Goal: Transaction & Acquisition: Book appointment/travel/reservation

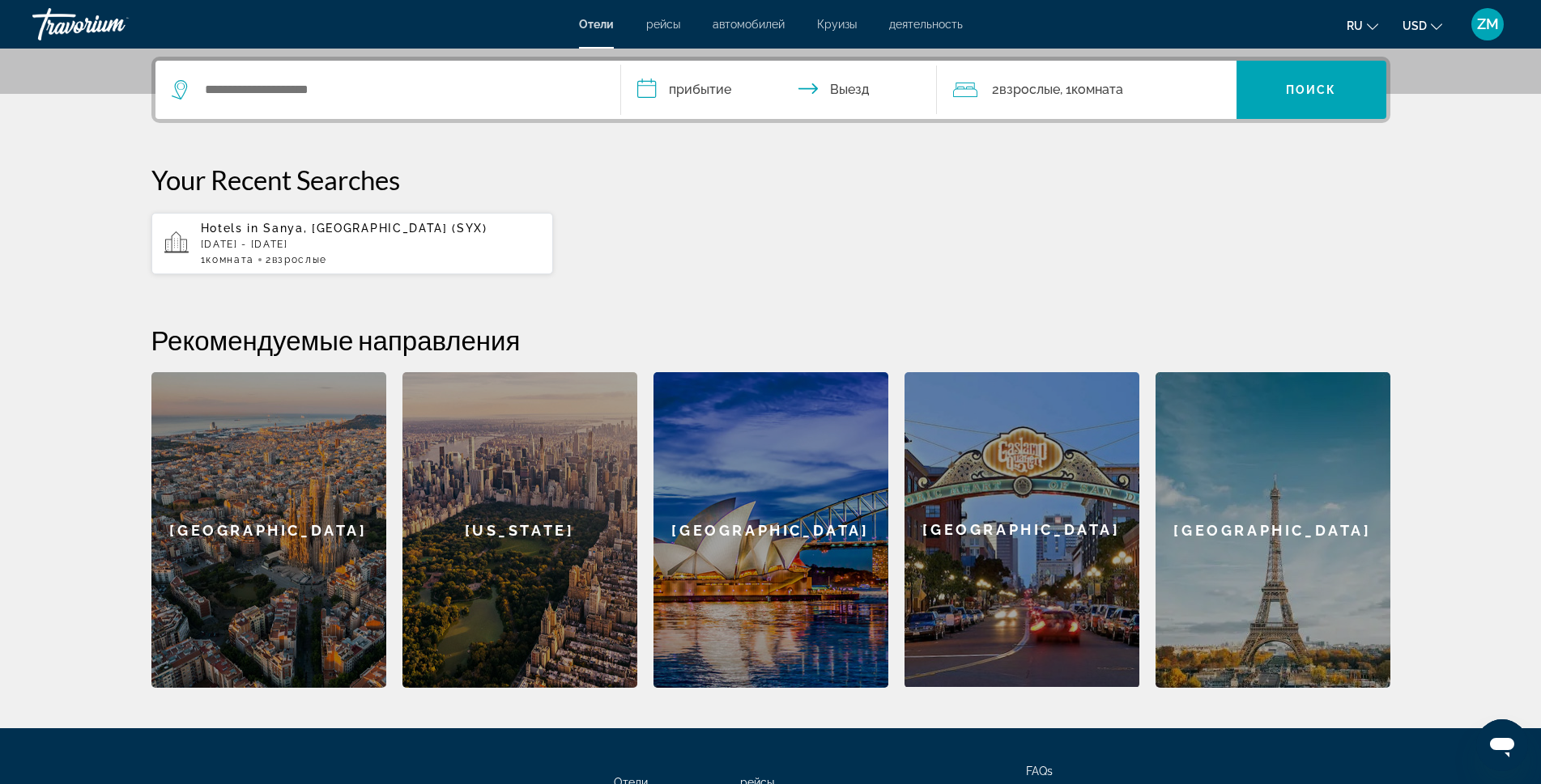
scroll to position [405, 0]
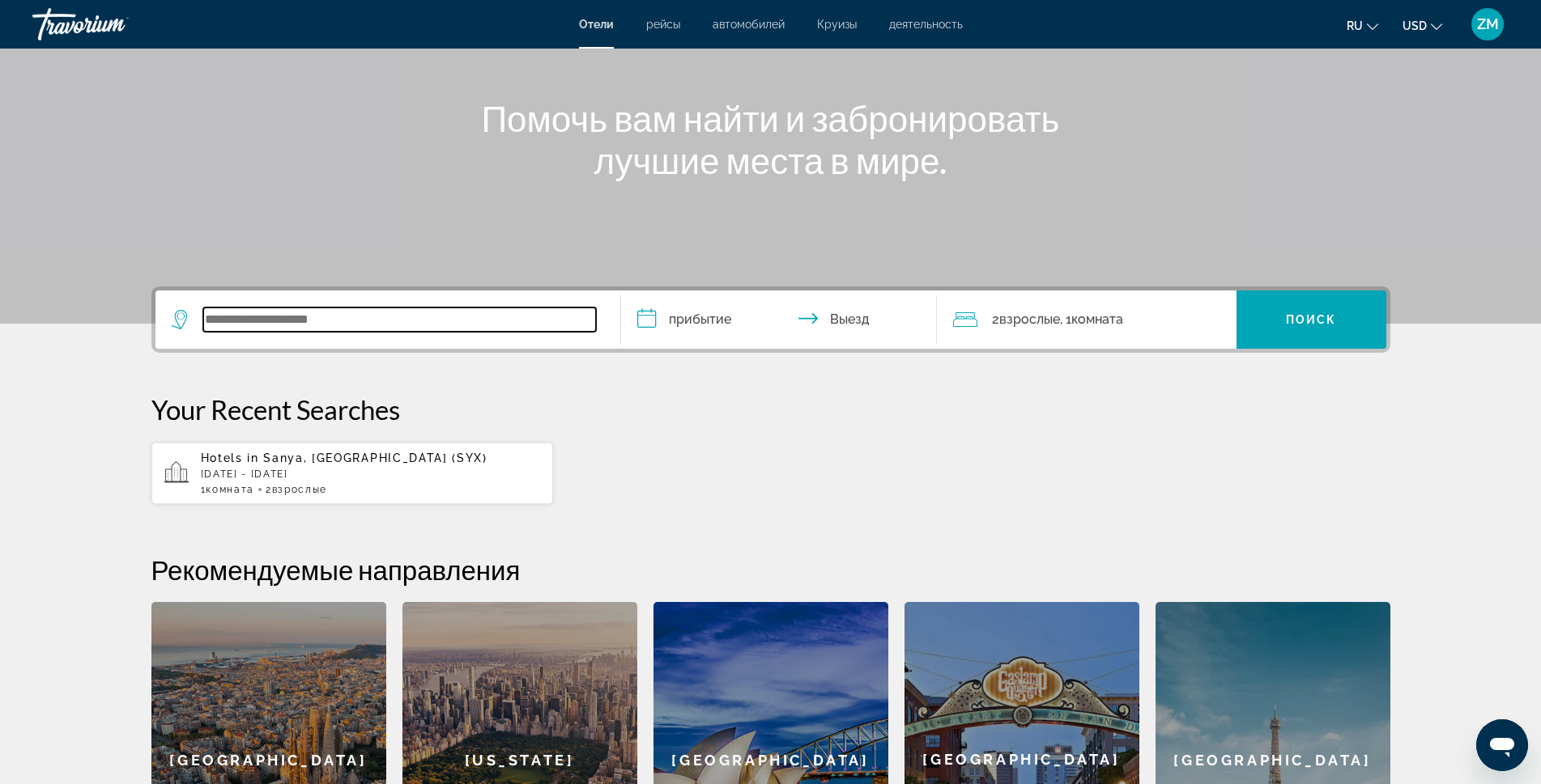
click at [377, 317] on input "Search widget" at bounding box center [399, 319] width 393 height 24
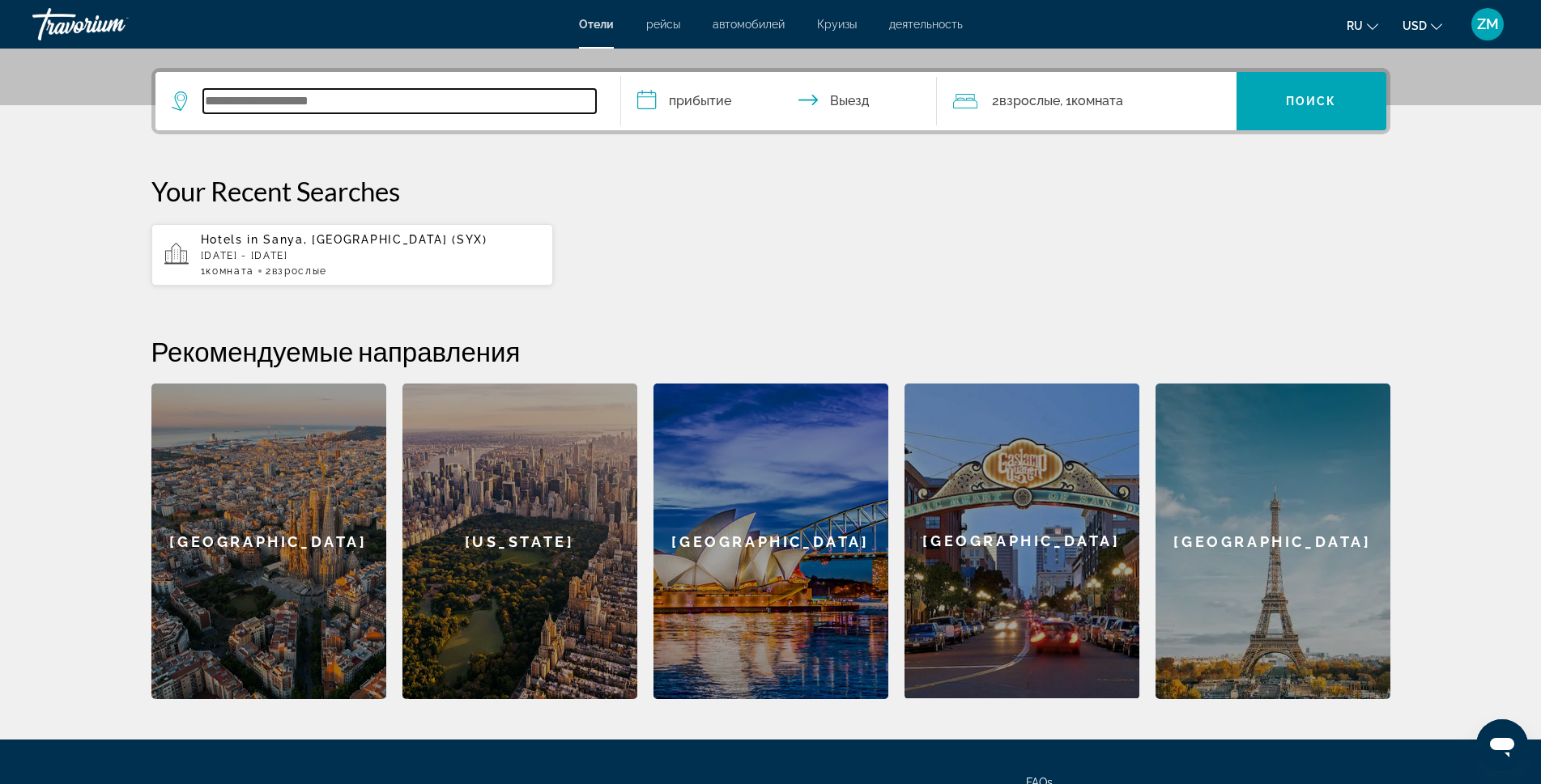
scroll to position [395, 0]
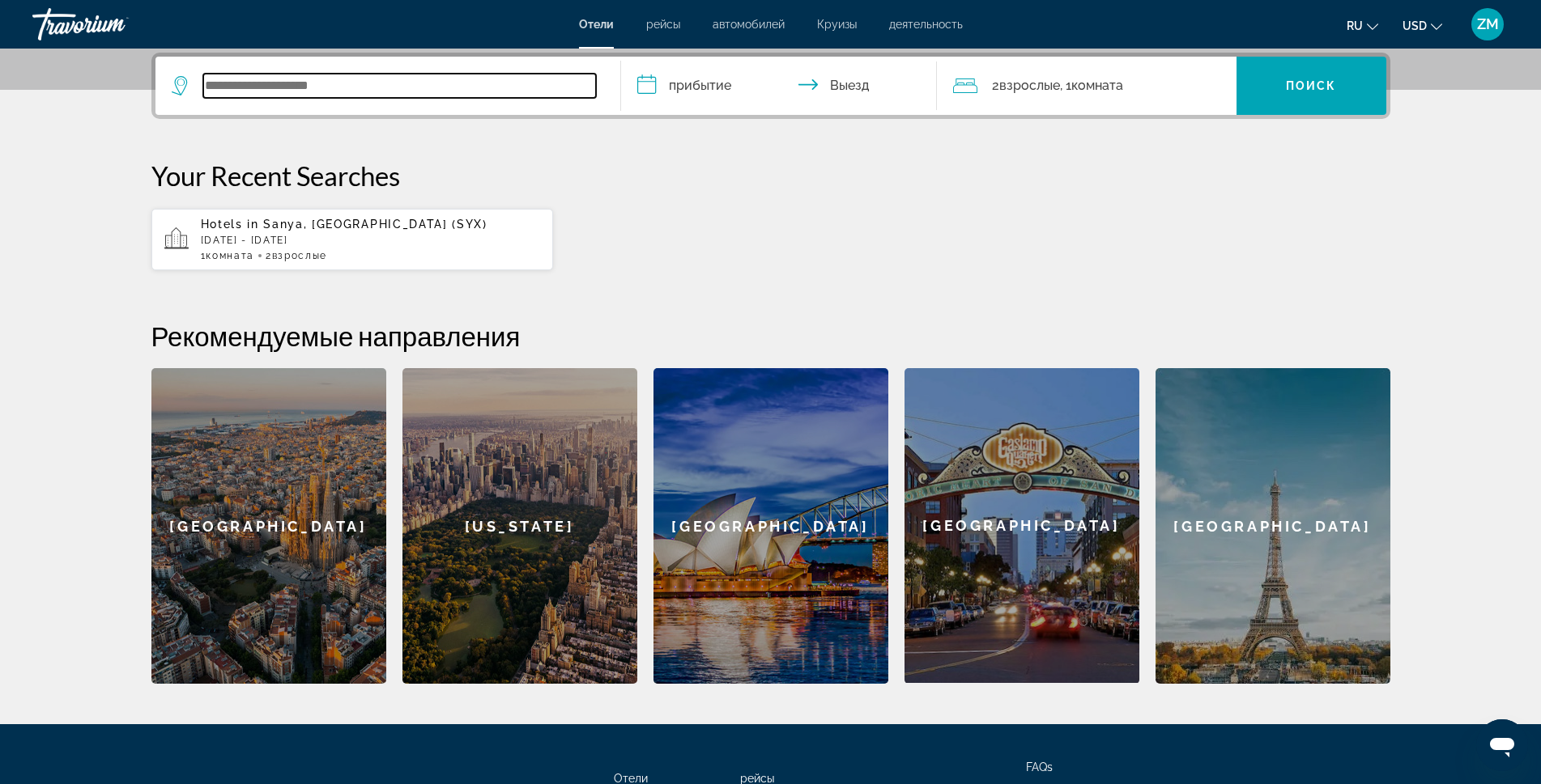
click at [459, 89] on input "Search widget" at bounding box center [399, 85] width 393 height 24
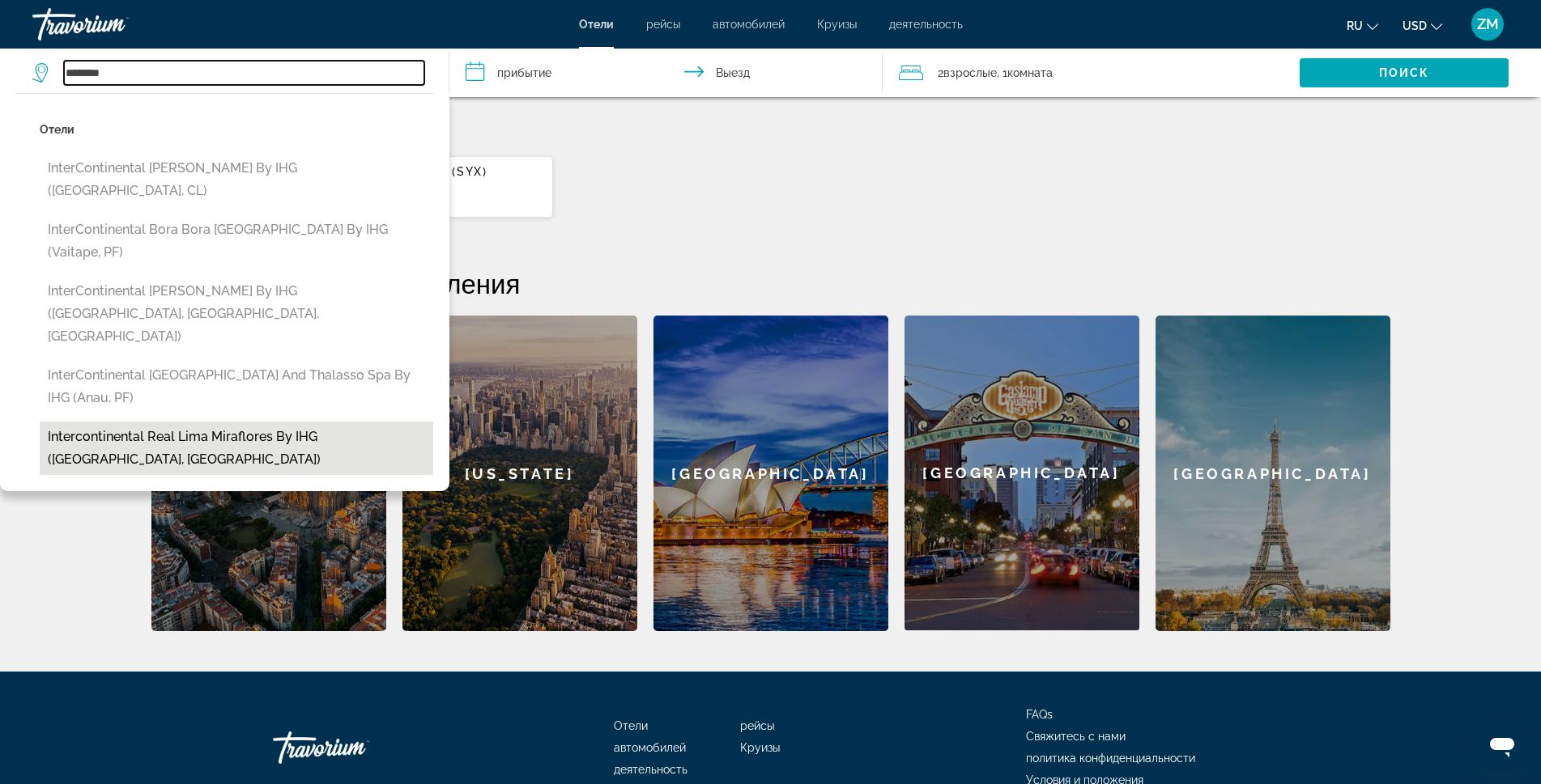
scroll to position [477, 0]
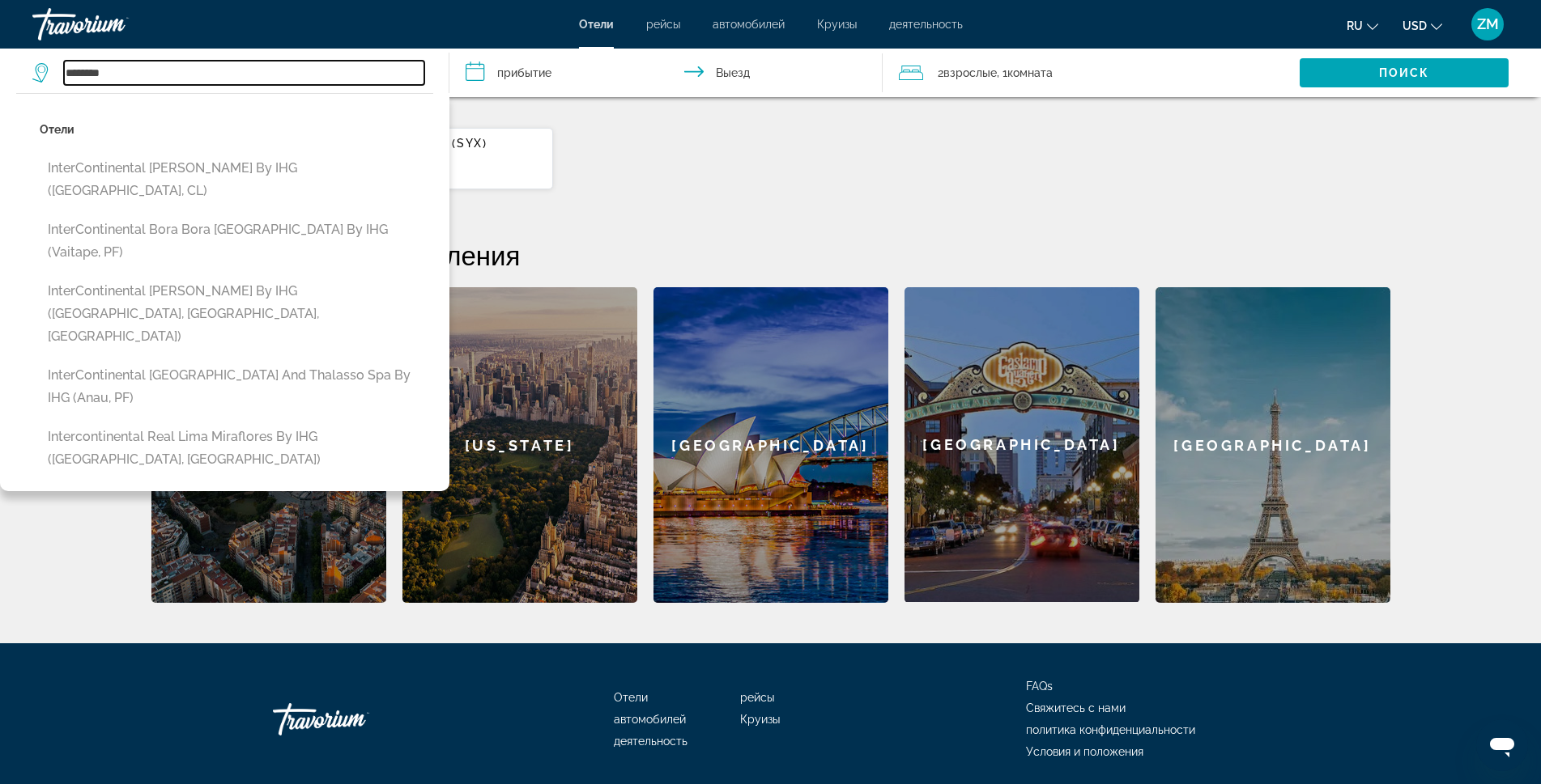
click at [243, 78] on input "********" at bounding box center [244, 73] width 360 height 24
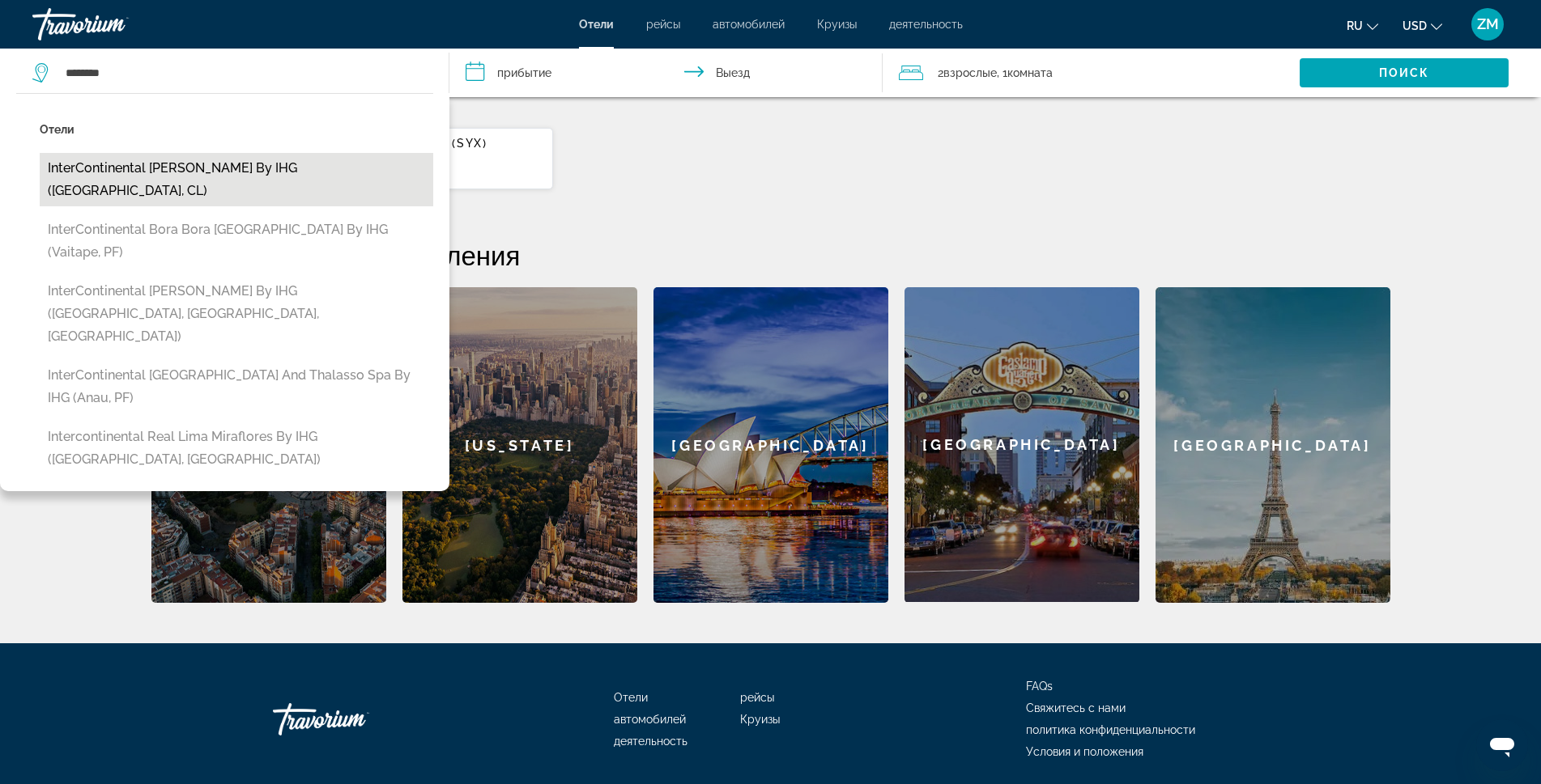
click at [237, 167] on button "InterContinental [PERSON_NAME] by IHG ([GEOGRAPHIC_DATA], CL)" at bounding box center [237, 180] width 394 height 54
type input "**********"
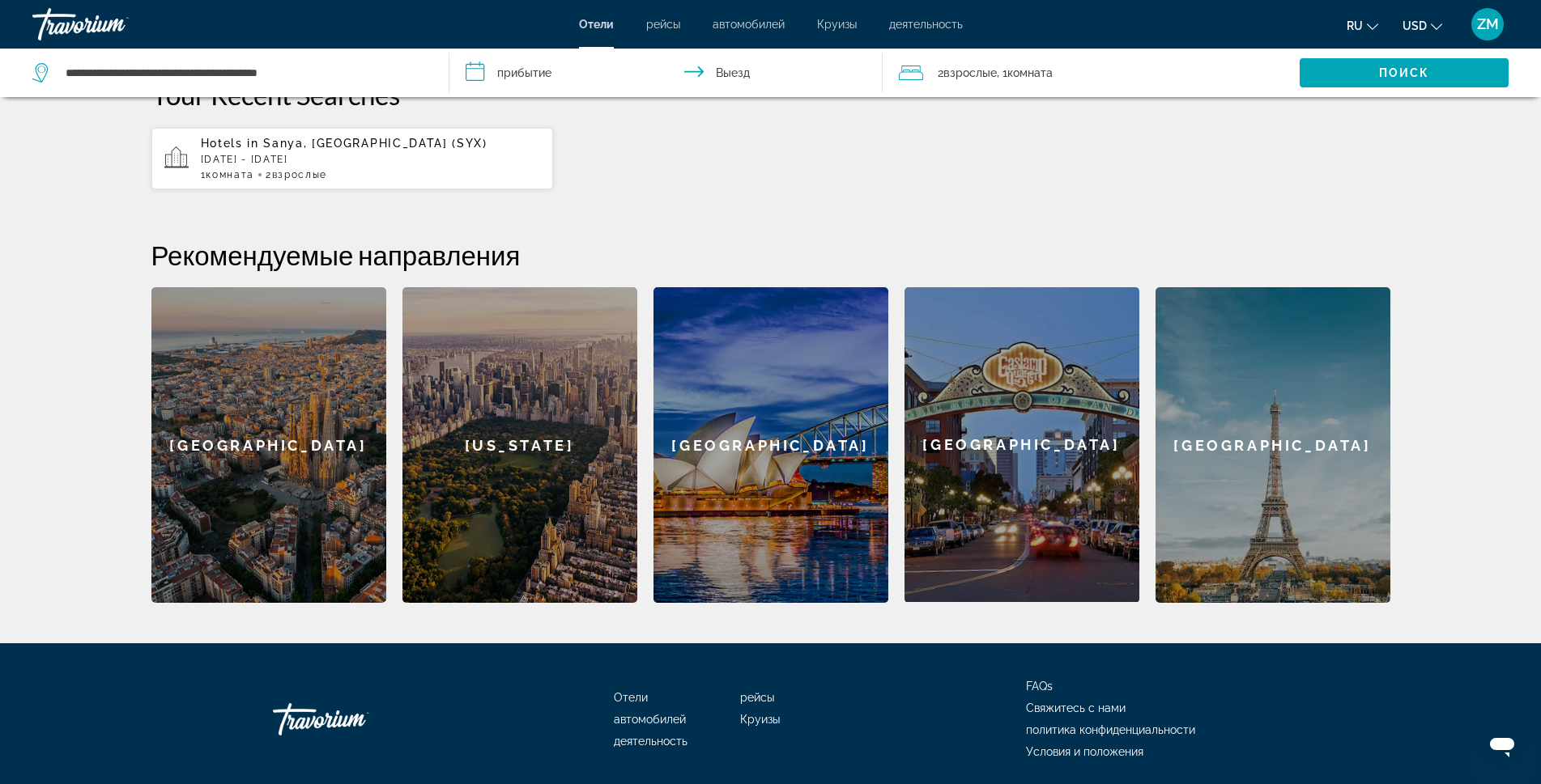
click at [320, 163] on p "[DATE] - [DATE]" at bounding box center [371, 159] width 340 height 11
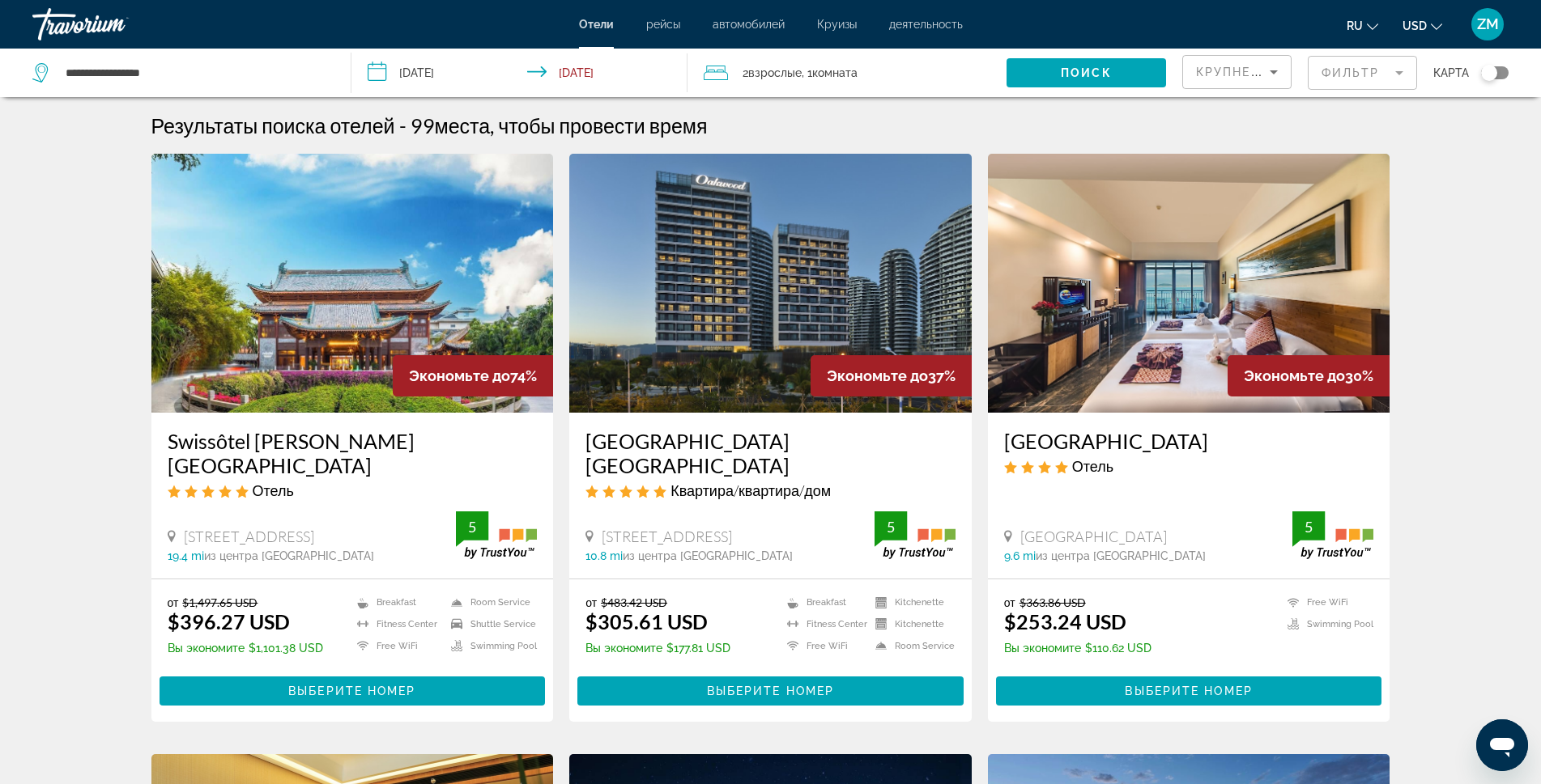
click at [314, 356] on img "Main content" at bounding box center [352, 283] width 403 height 259
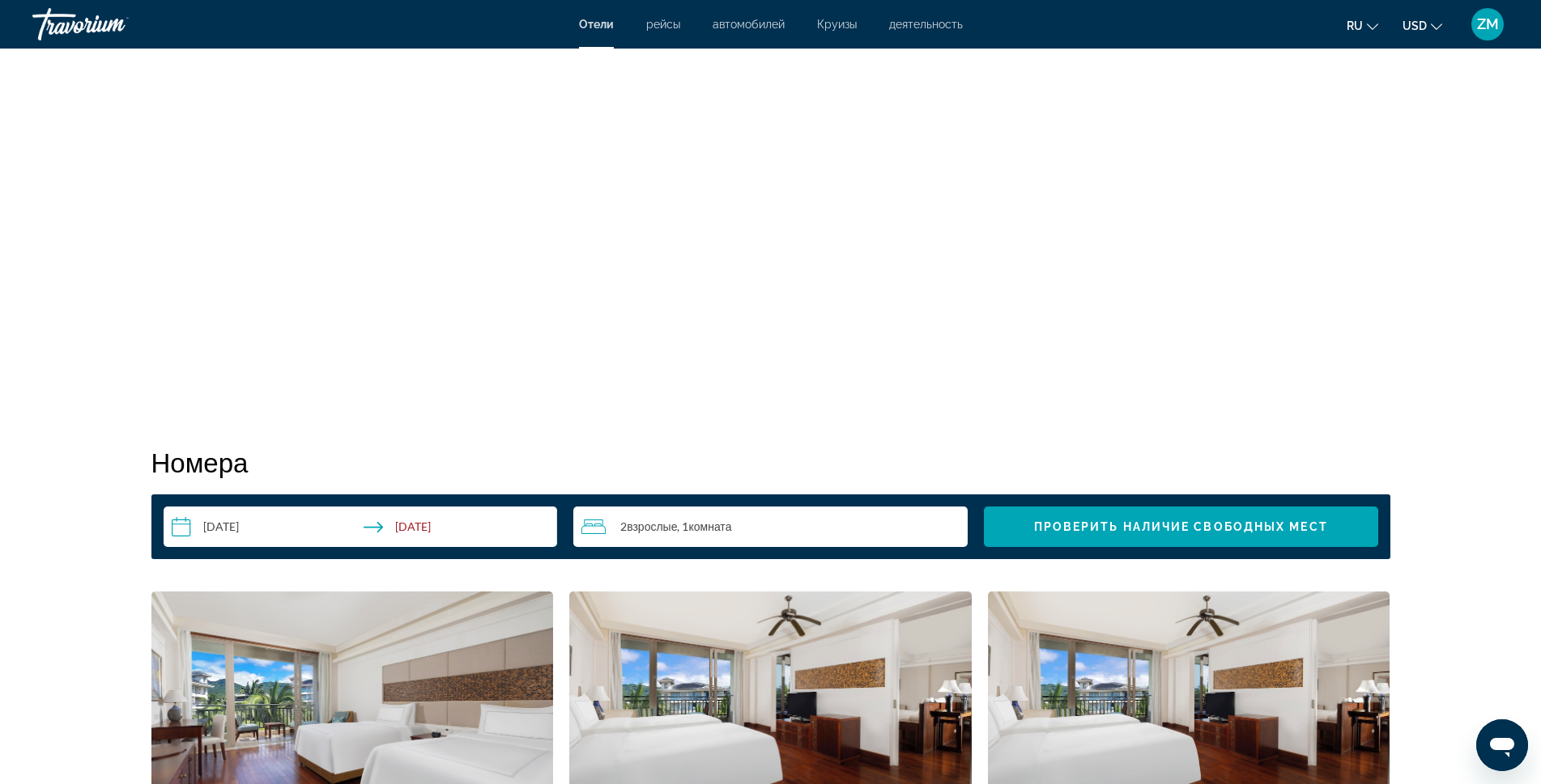
scroll to position [1943, 0]
